Goal: Task Accomplishment & Management: Manage account settings

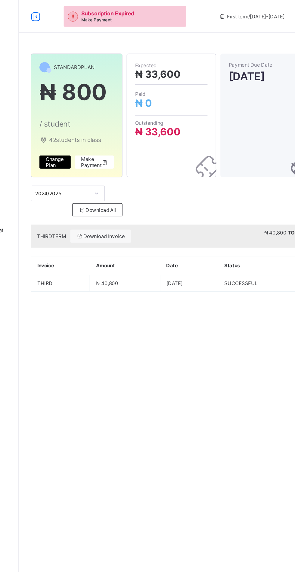
click at [93, 11] on div at bounding box center [84, 12] width 19 height 10
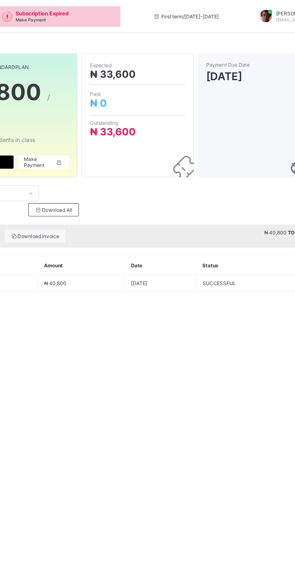
click at [102, 17] on div "Subscription Expired Make Payment" at bounding box center [102, 12] width 90 height 15
